Goal: Check status: Check status

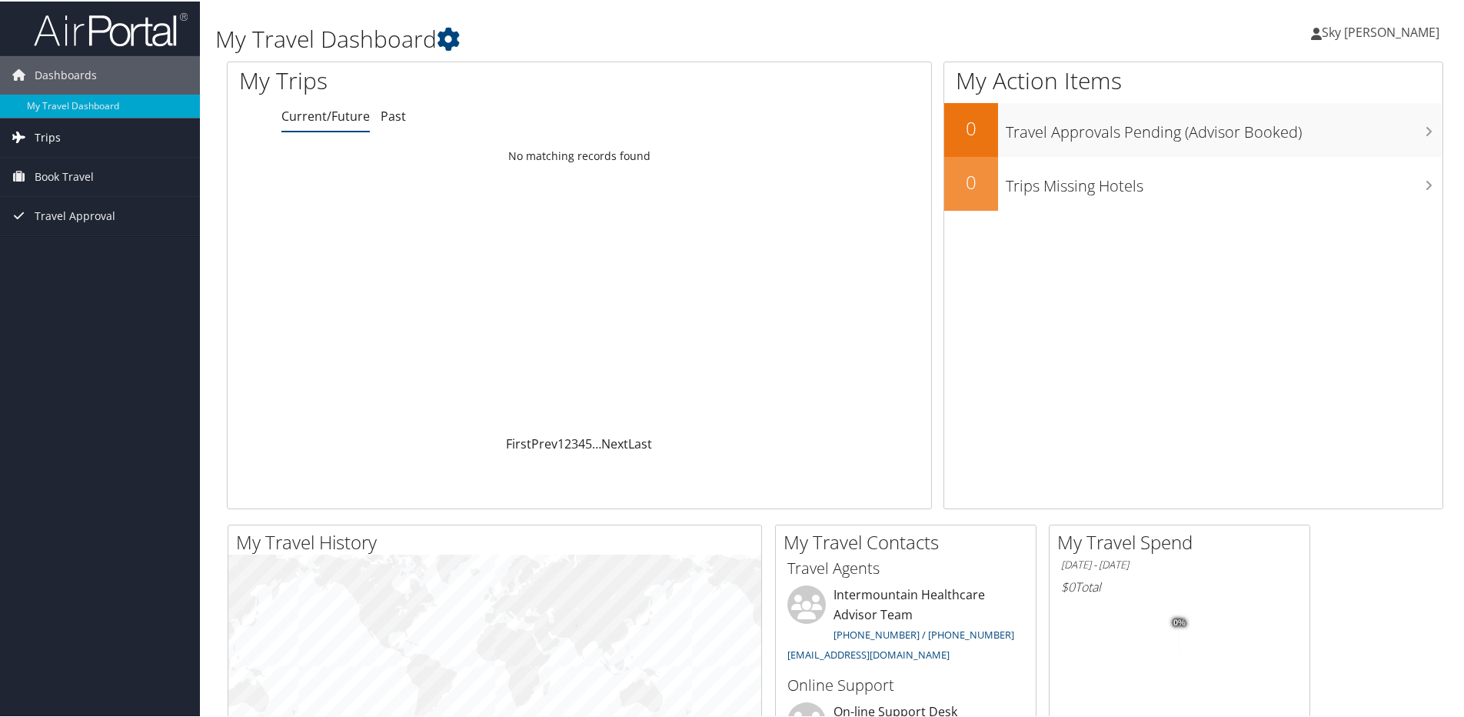
click at [68, 140] on link "Trips" at bounding box center [100, 136] width 200 height 38
click at [82, 167] on link "Current/Future Trips" at bounding box center [100, 166] width 200 height 23
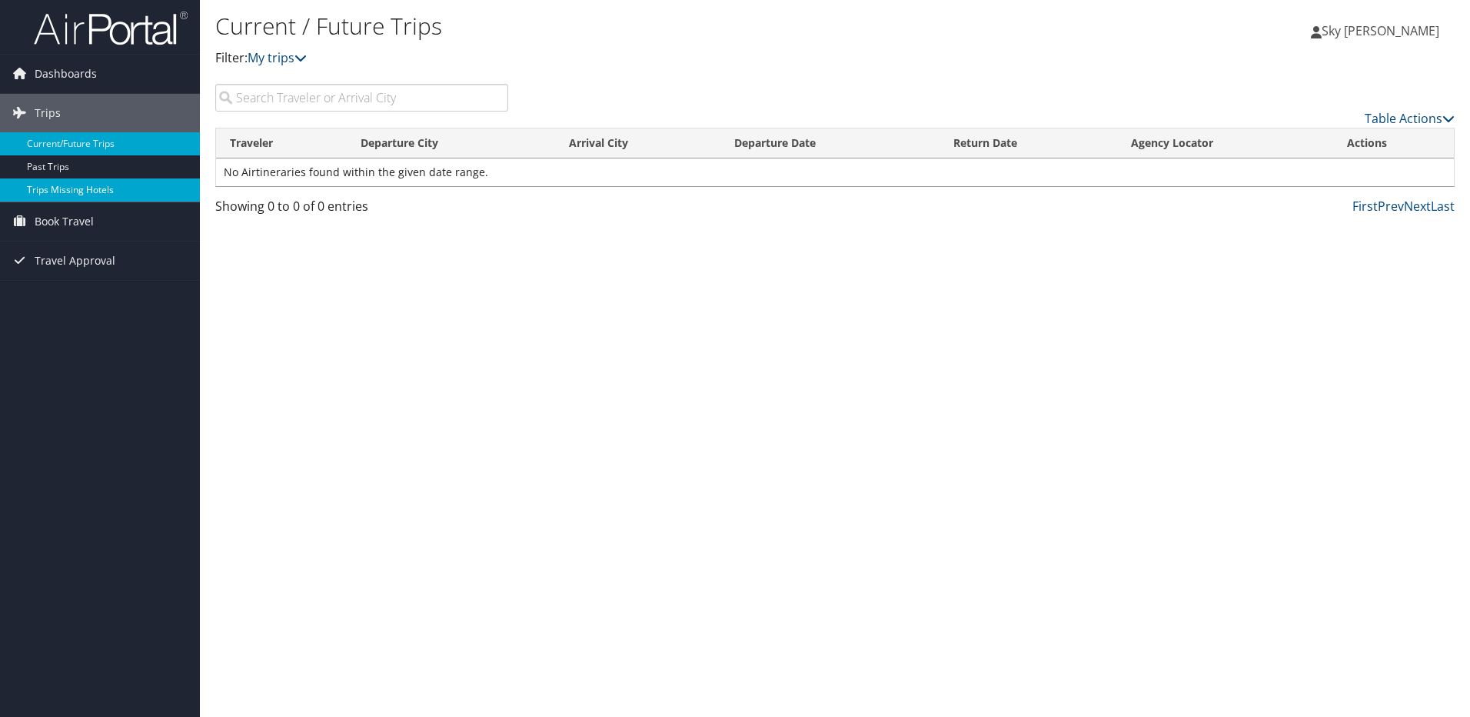
click at [58, 196] on link "Trips Missing Hotels" at bounding box center [100, 189] width 200 height 23
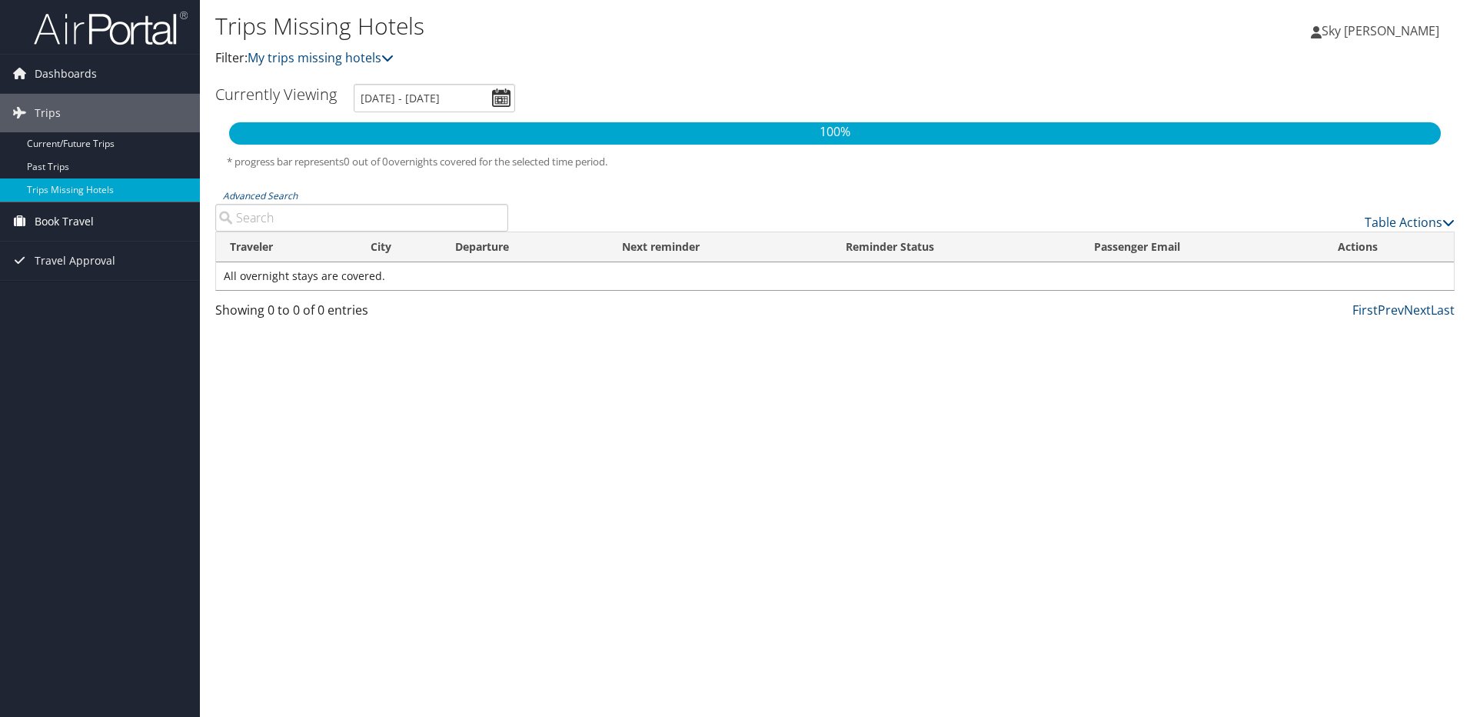
click at [48, 223] on span "Book Travel" at bounding box center [64, 221] width 59 height 38
click at [73, 73] on span "Dashboards" at bounding box center [66, 74] width 62 height 38
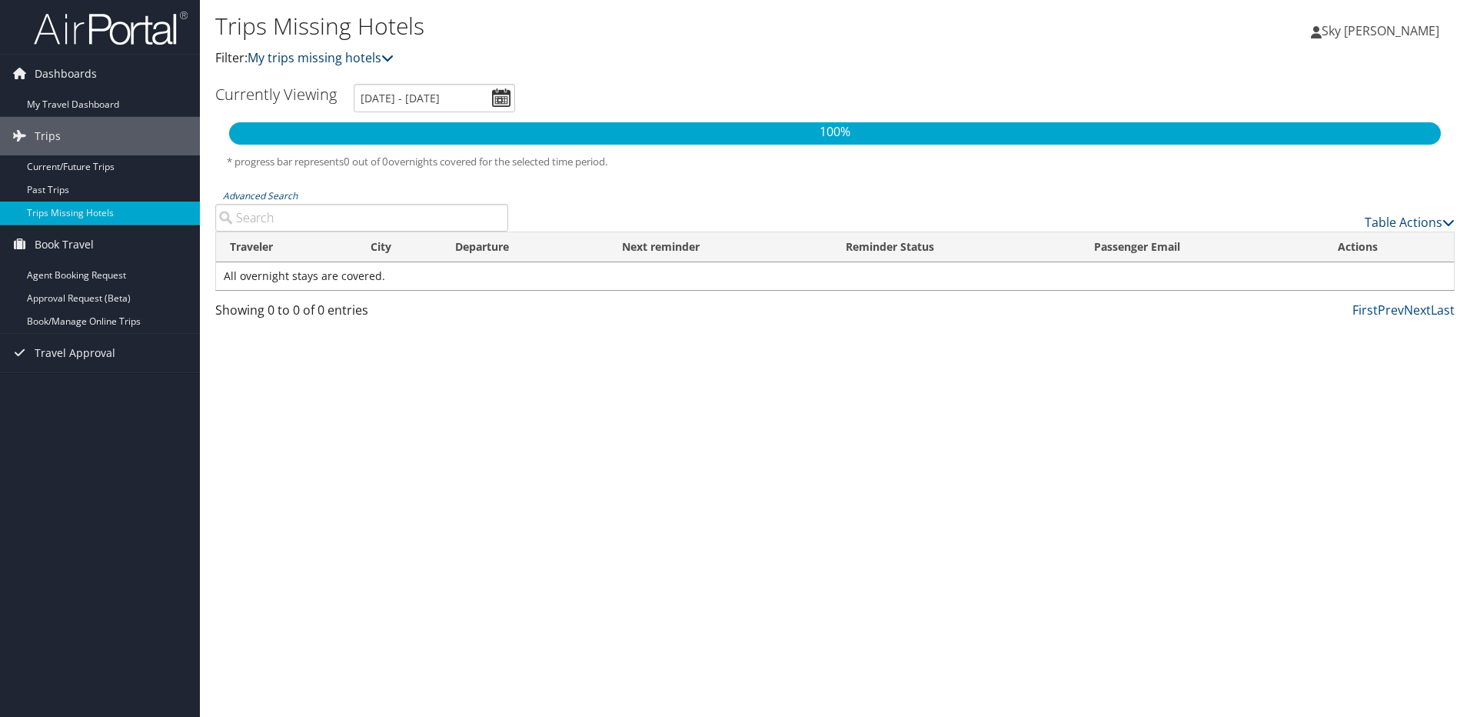
click at [313, 55] on link "My trips missing hotels" at bounding box center [321, 57] width 146 height 17
click at [391, 54] on icon at bounding box center [387, 58] width 12 height 12
click at [390, 58] on icon at bounding box center [387, 58] width 12 height 12
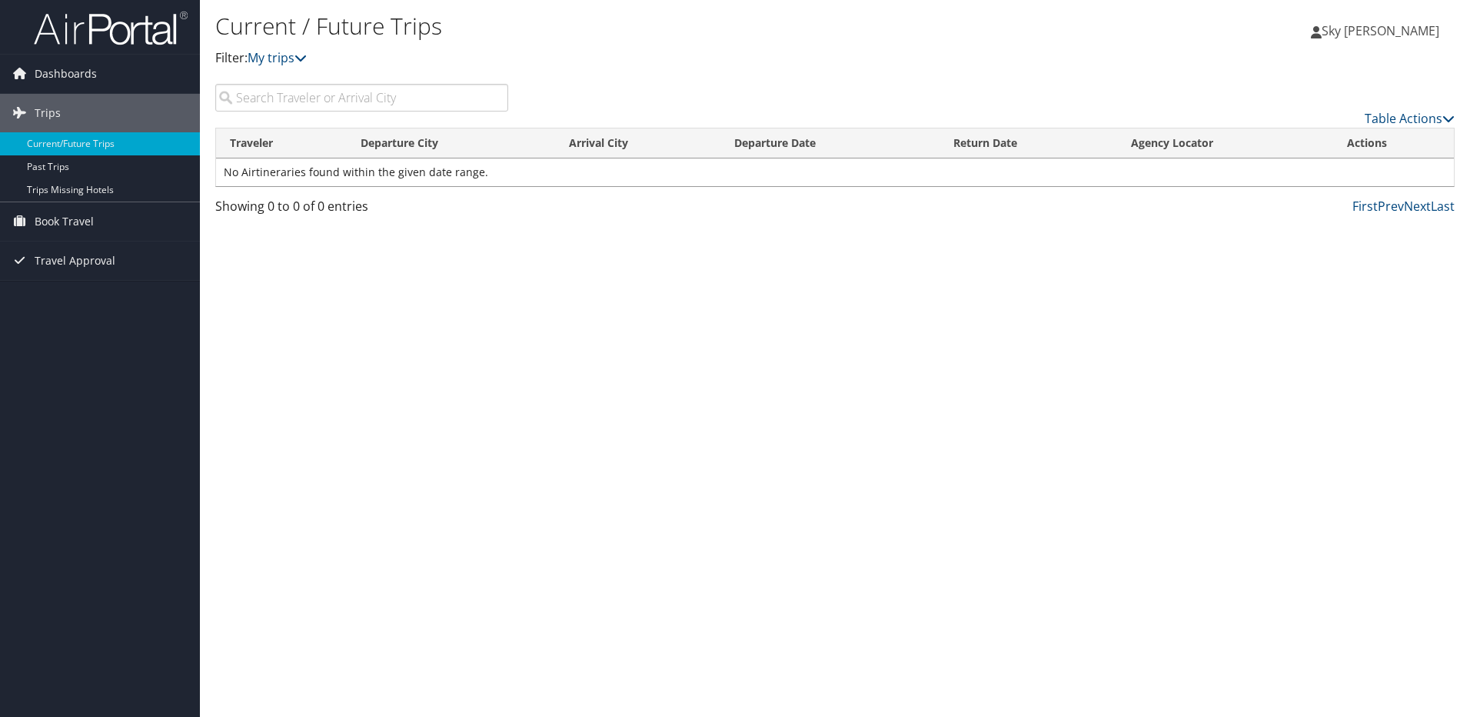
click at [147, 32] on img at bounding box center [111, 28] width 154 height 36
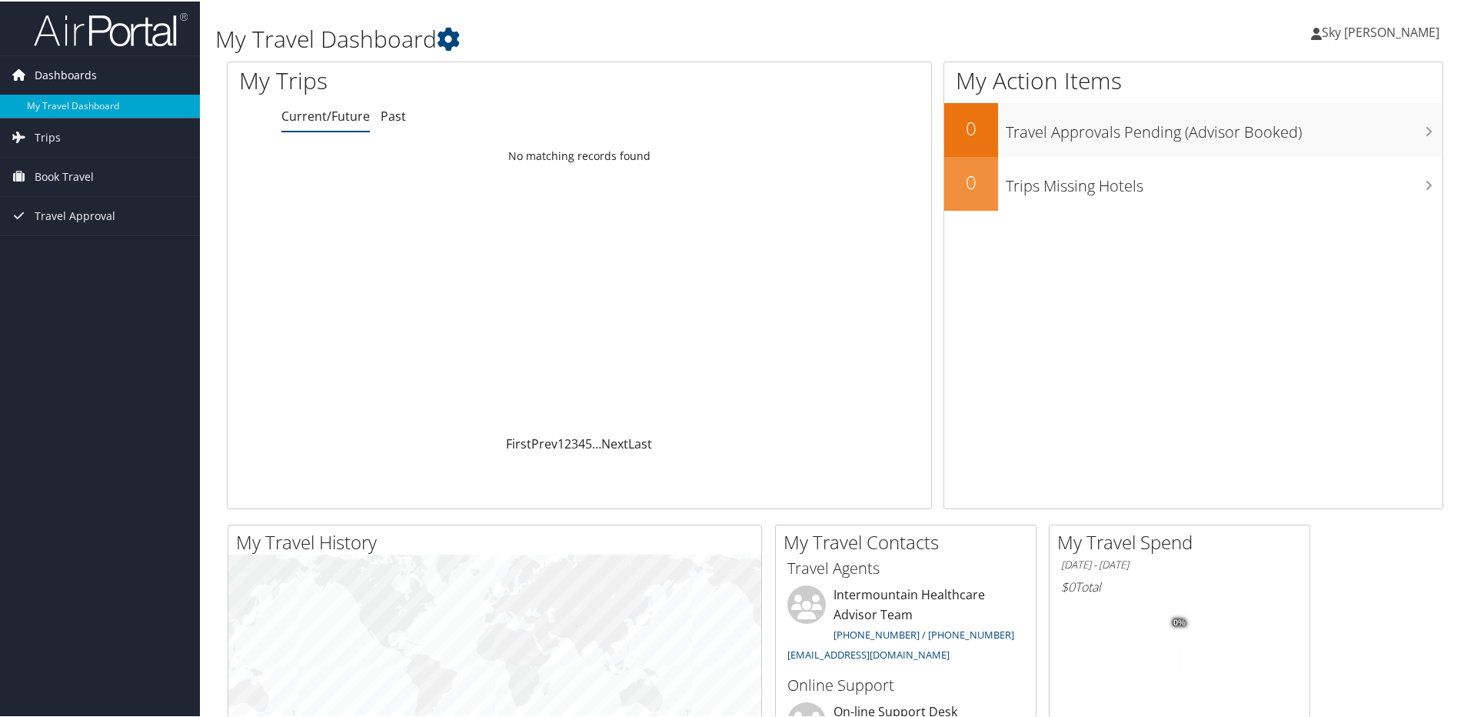
click at [78, 72] on span "Dashboards" at bounding box center [66, 74] width 62 height 38
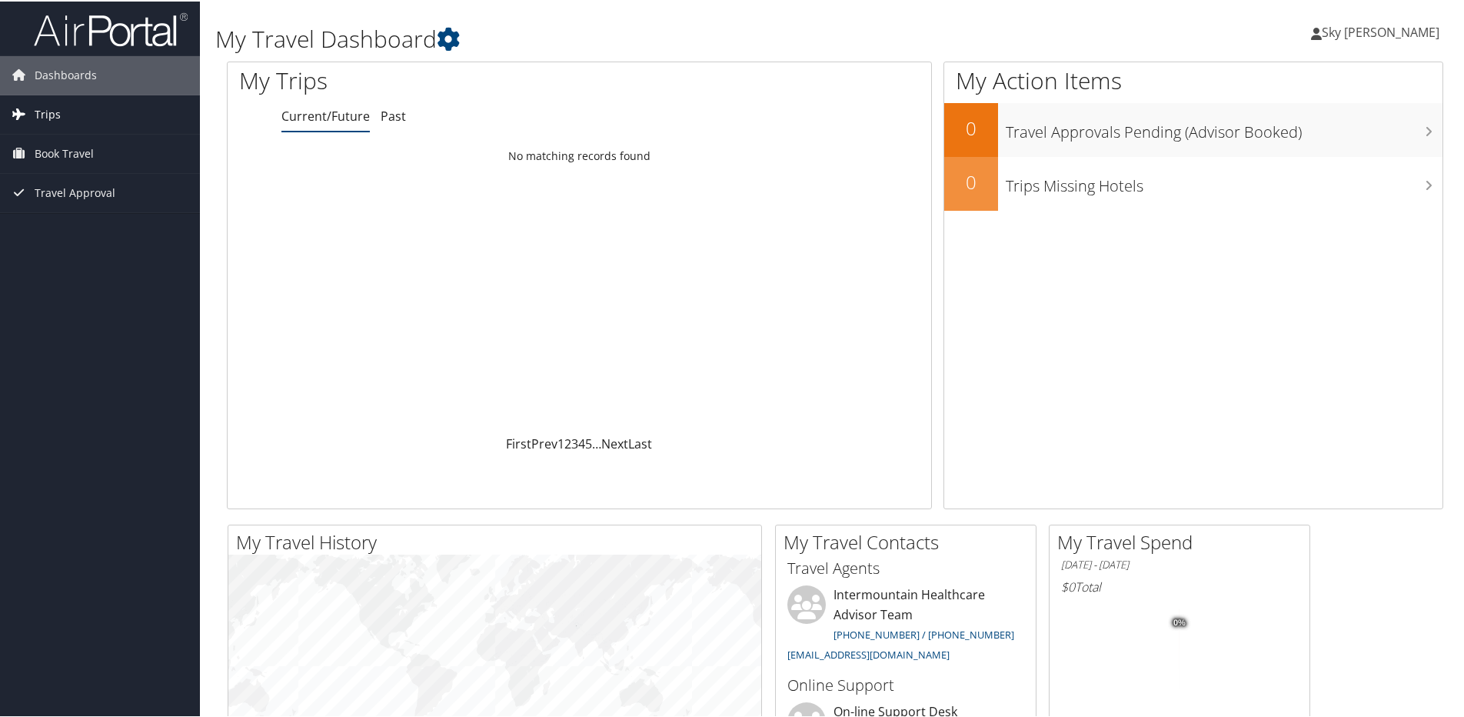
click at [52, 114] on span "Trips" at bounding box center [48, 113] width 26 height 38
click at [95, 145] on link "Current/Future Trips" at bounding box center [100, 143] width 200 height 23
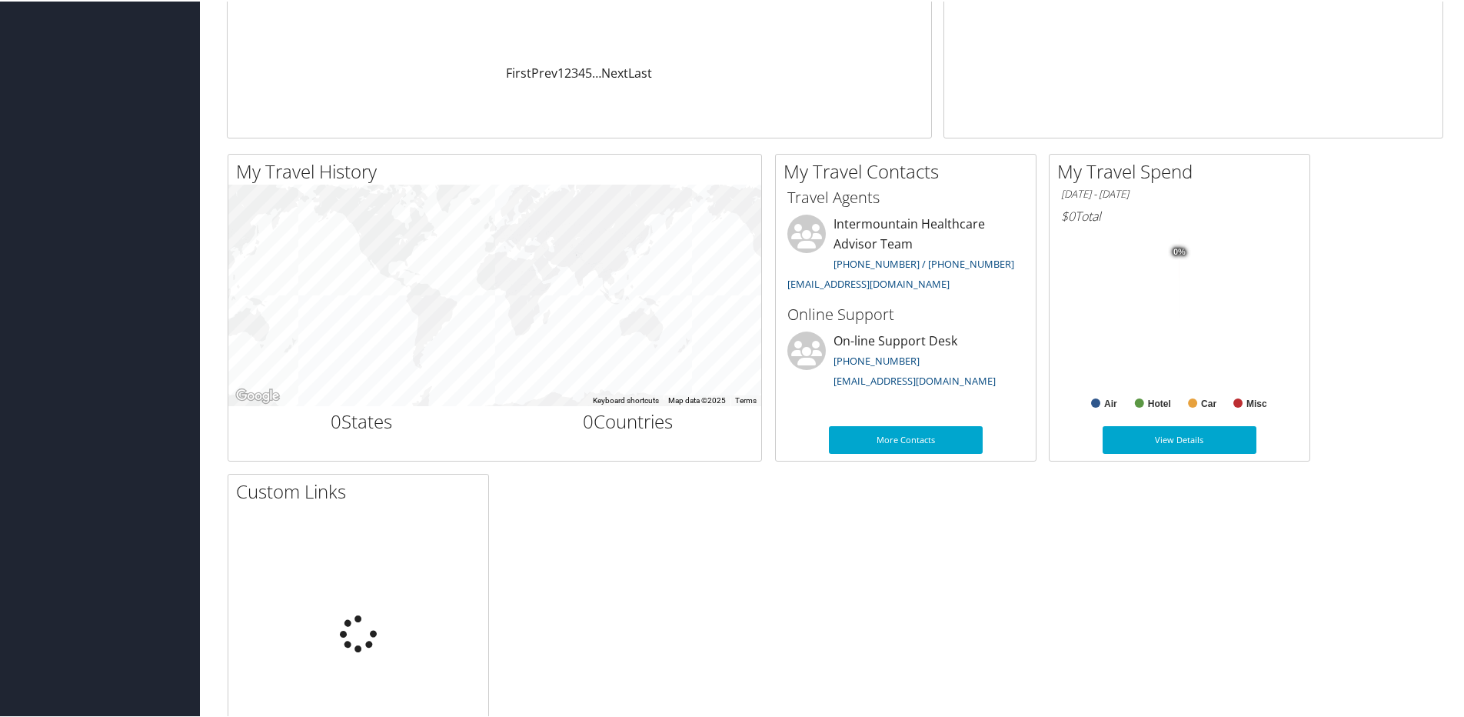
scroll to position [461, 0]
